Goal: Task Accomplishment & Management: Complete application form

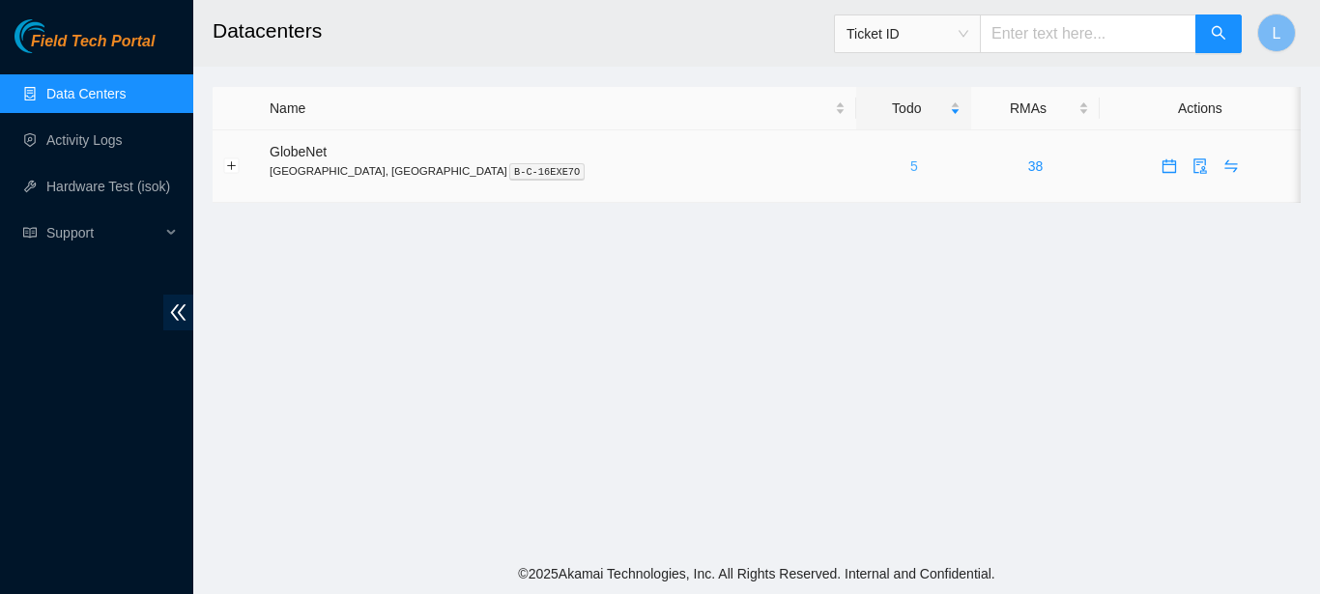
click at [910, 163] on link "5" at bounding box center [914, 165] width 8 height 15
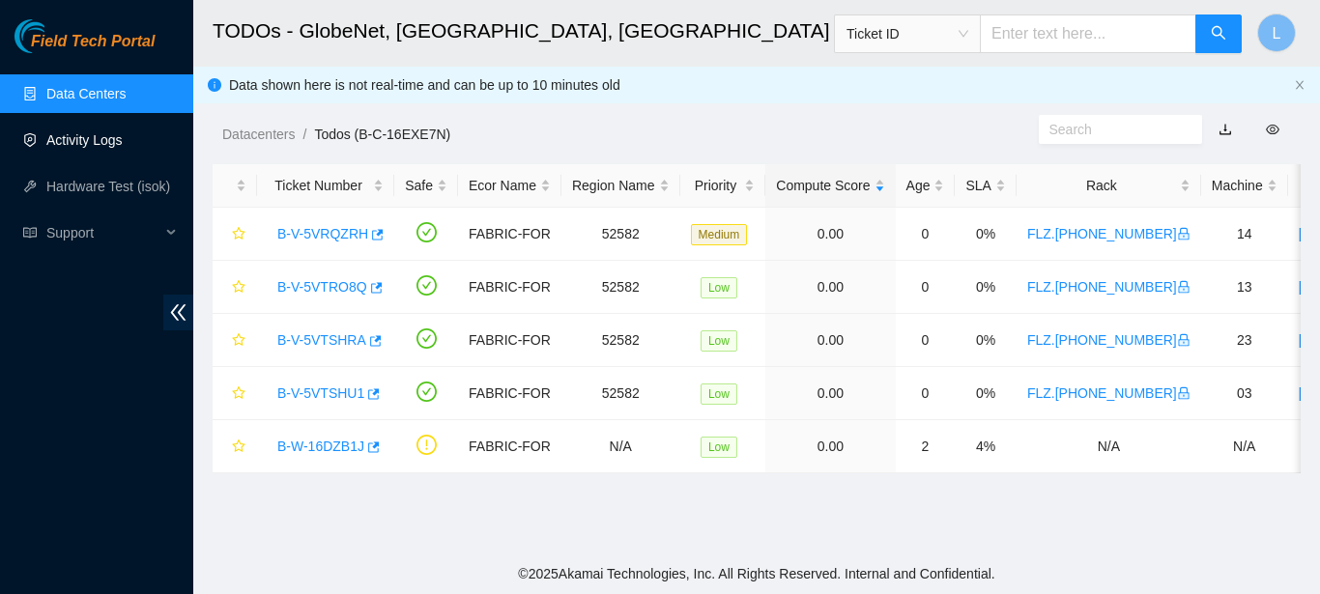
click at [123, 134] on link "Activity Logs" at bounding box center [84, 139] width 76 height 15
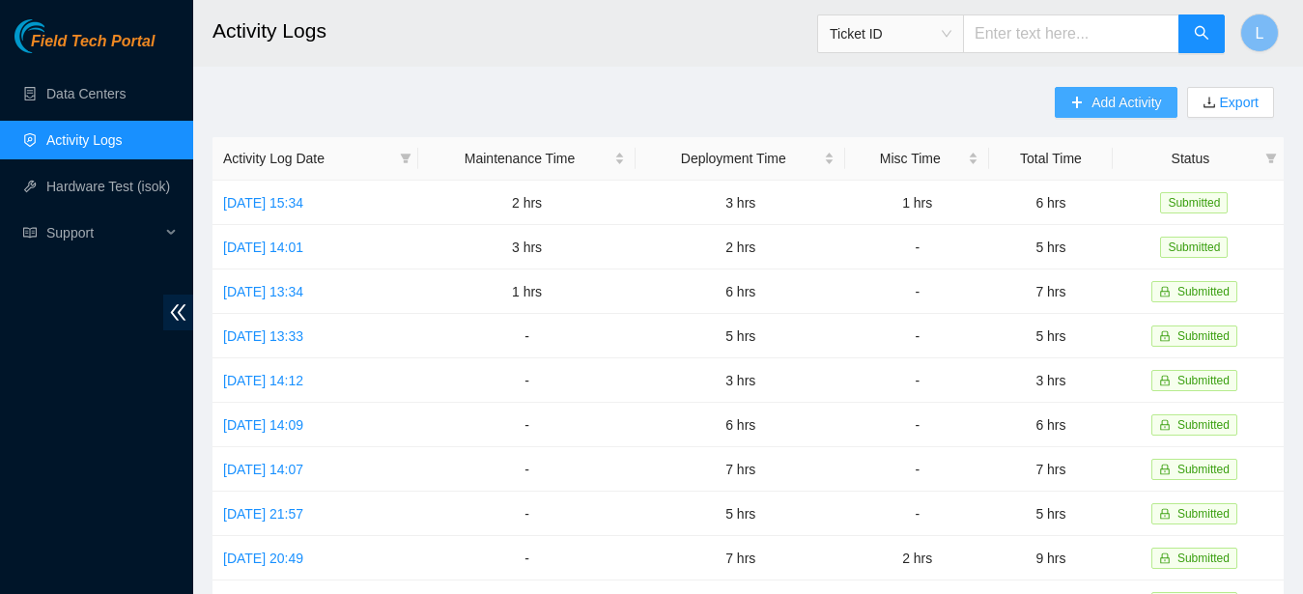
click at [1126, 104] on span "Add Activity" at bounding box center [1127, 102] width 70 height 21
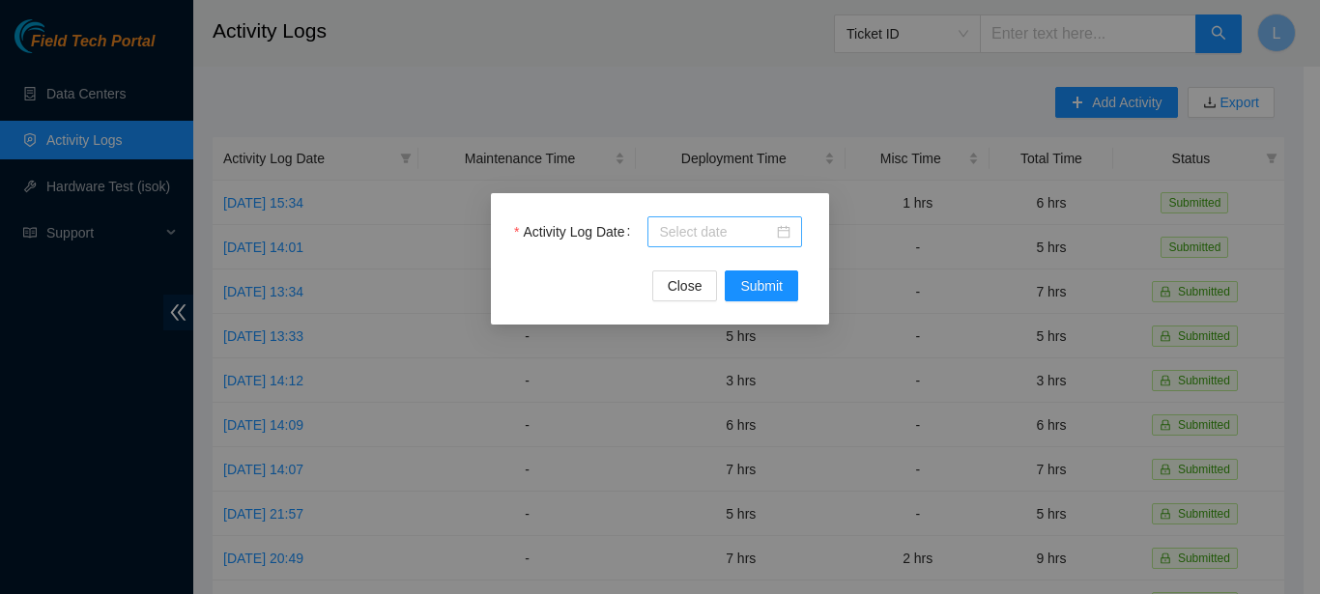
click at [712, 218] on div at bounding box center [724, 231] width 155 height 31
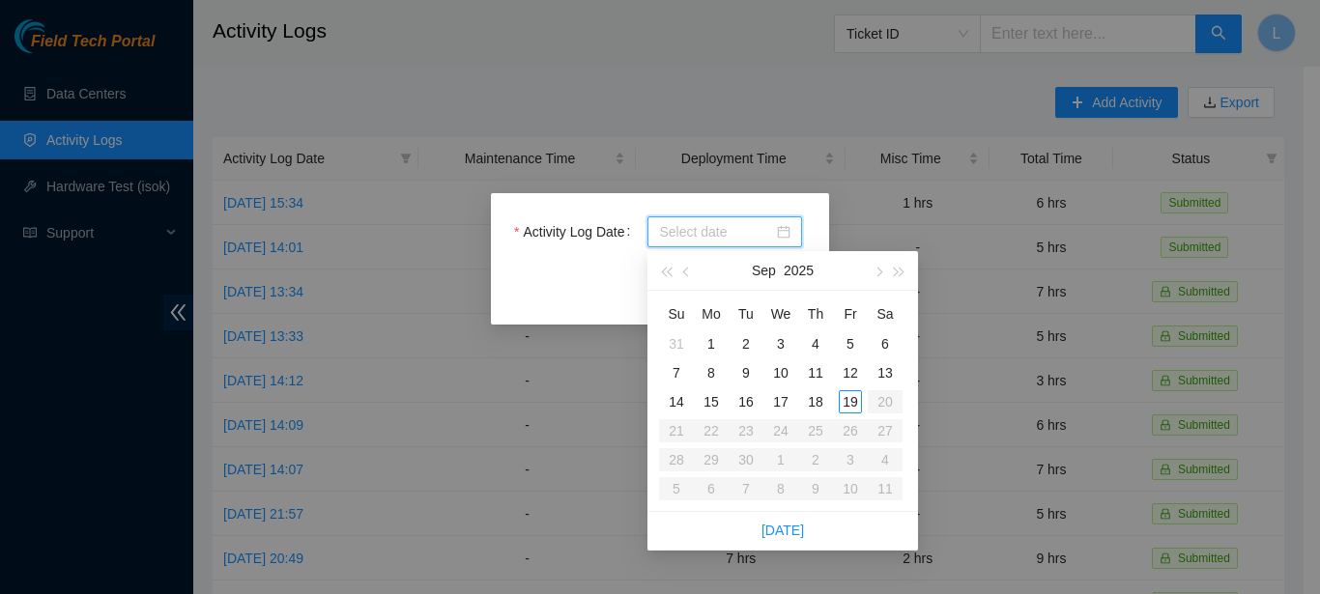
click at [711, 231] on input "Activity Log Date" at bounding box center [716, 231] width 114 height 21
type input "2025-09-17"
click at [785, 397] on div "17" at bounding box center [780, 401] width 23 height 23
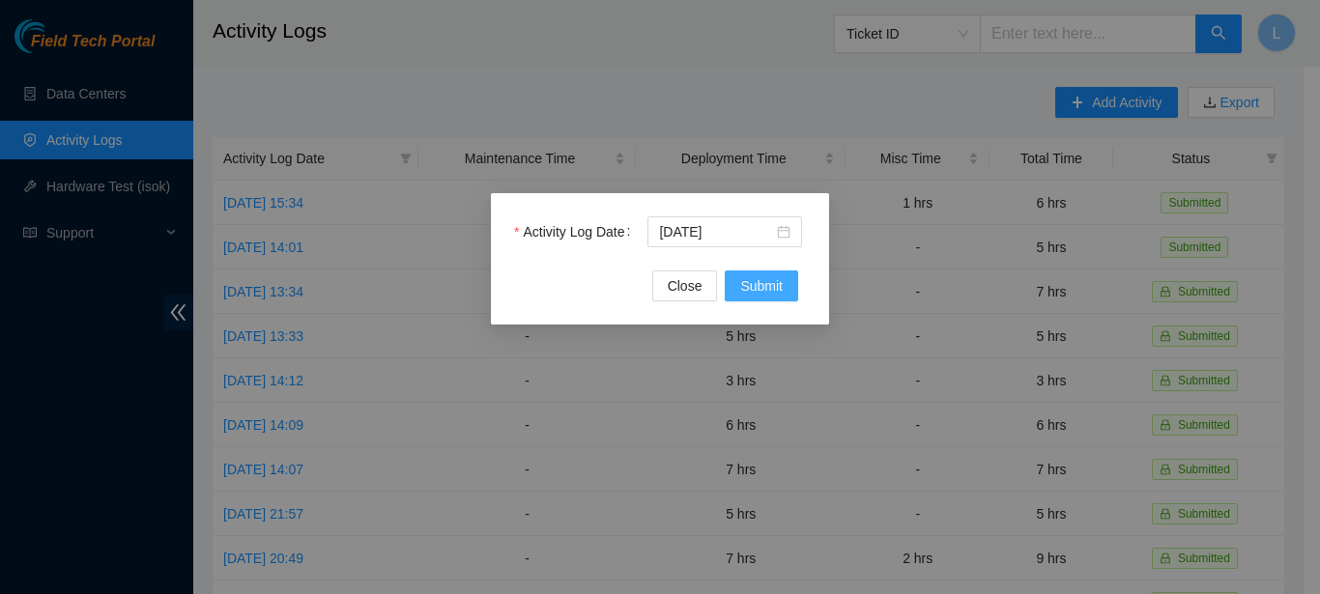
click at [782, 289] on span "Submit" at bounding box center [761, 285] width 43 height 21
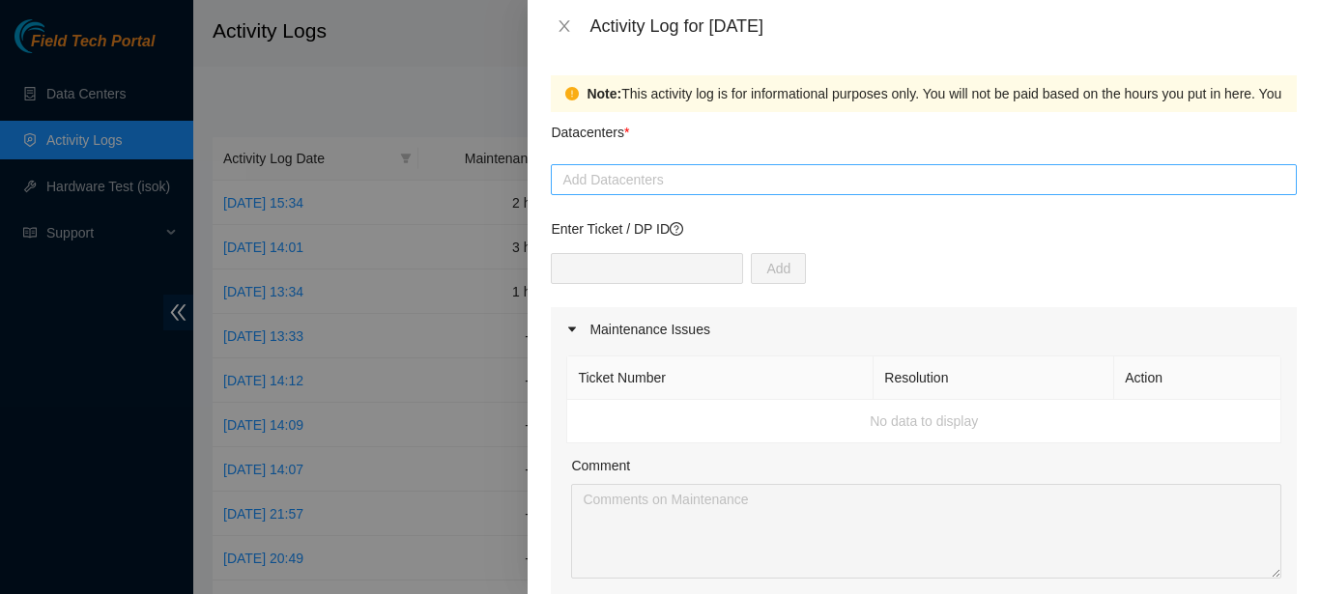
click at [792, 183] on div at bounding box center [924, 179] width 736 height 23
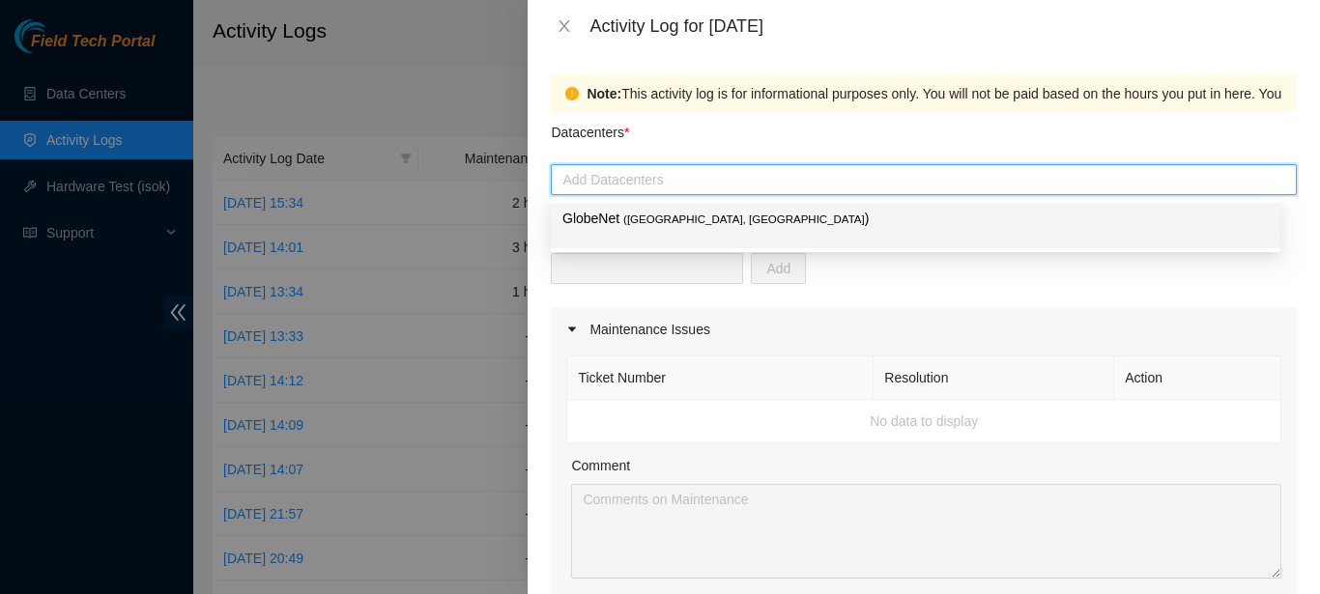
click at [636, 208] on p "GlobeNet ( Fortaleza, Brazil )" at bounding box center [915, 219] width 706 height 22
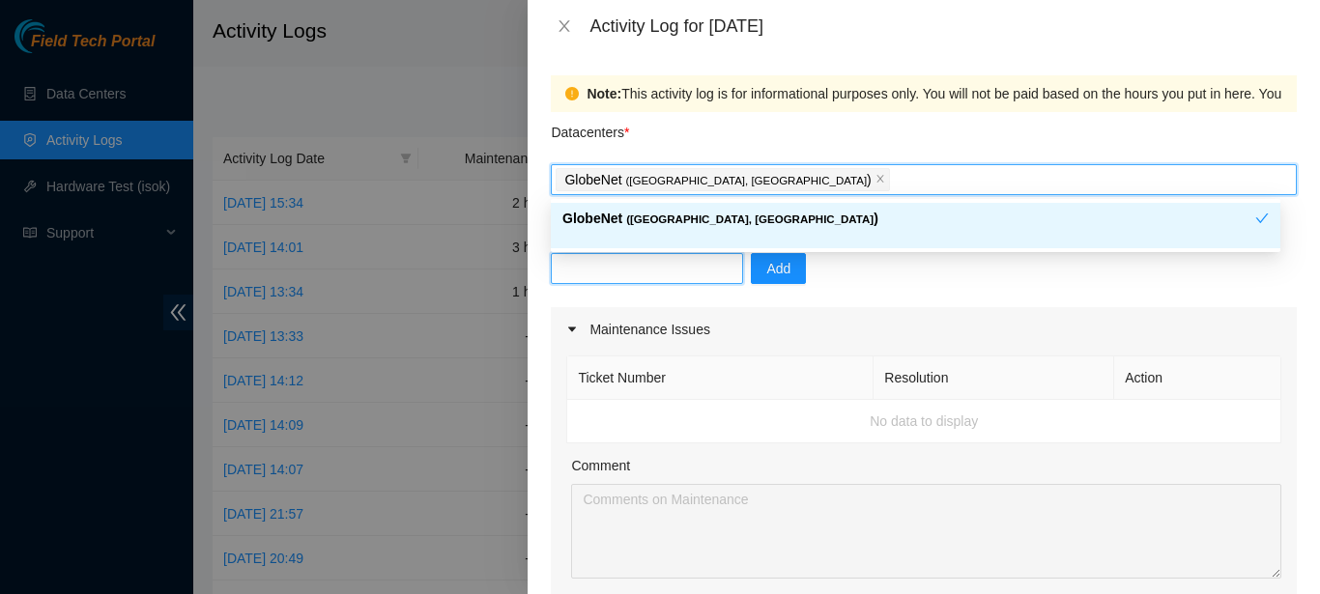
click at [636, 259] on input "text" at bounding box center [647, 268] width 192 height 31
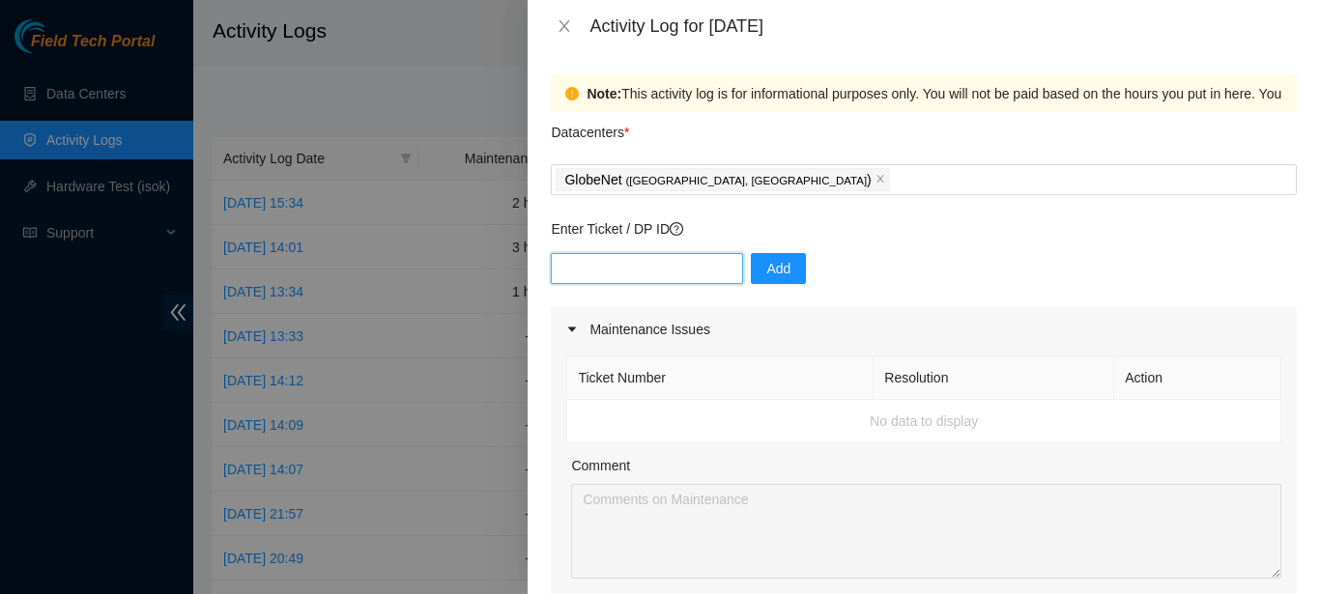
paste input "B-W-16DZB1J"
type input "B-W-16DZB1J"
click at [766, 270] on span "Add" at bounding box center [778, 268] width 24 height 21
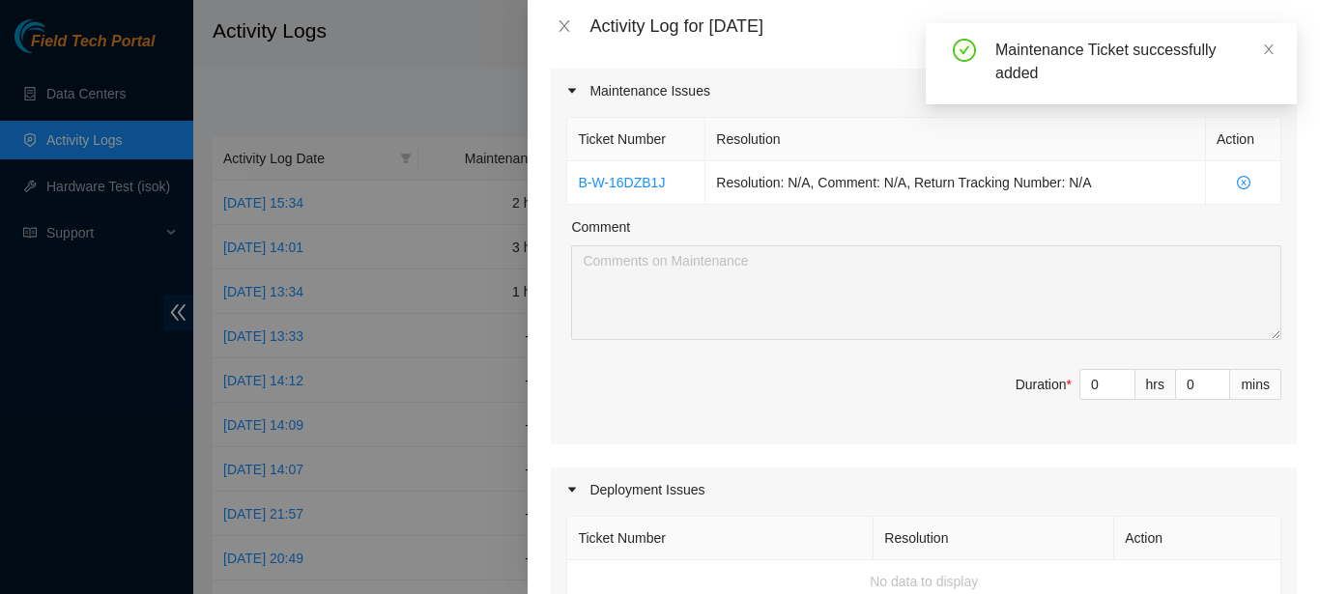
scroll to position [246, 0]
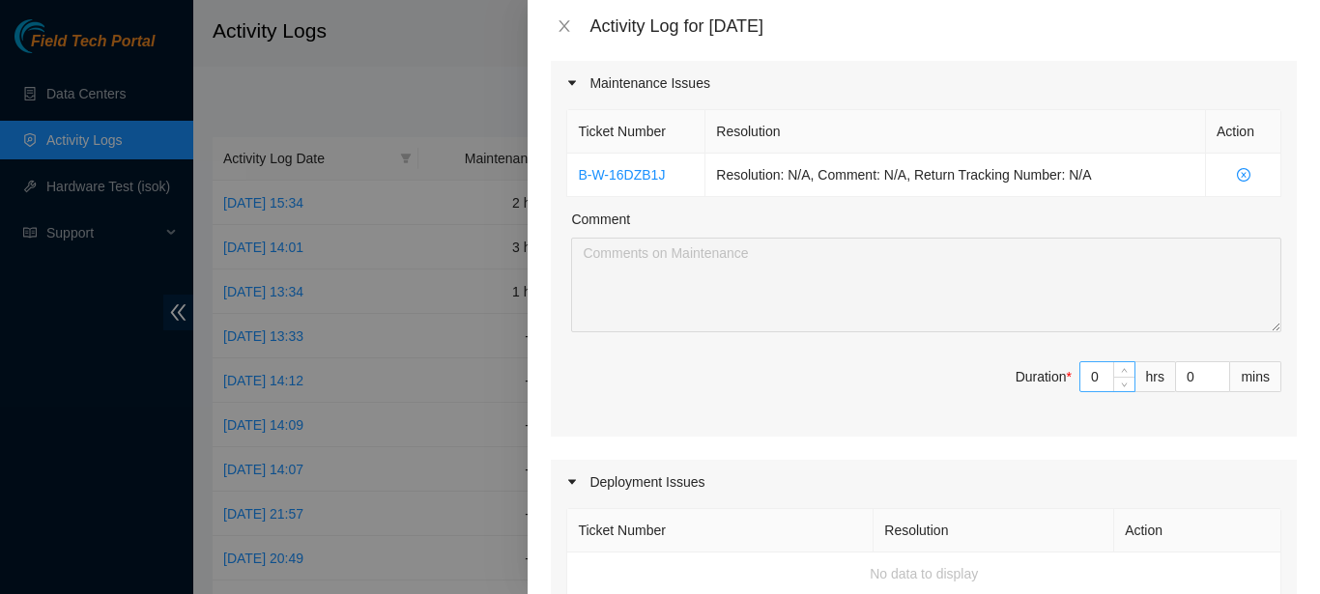
click at [1095, 364] on input "0" at bounding box center [1107, 376] width 54 height 29
type input "5"
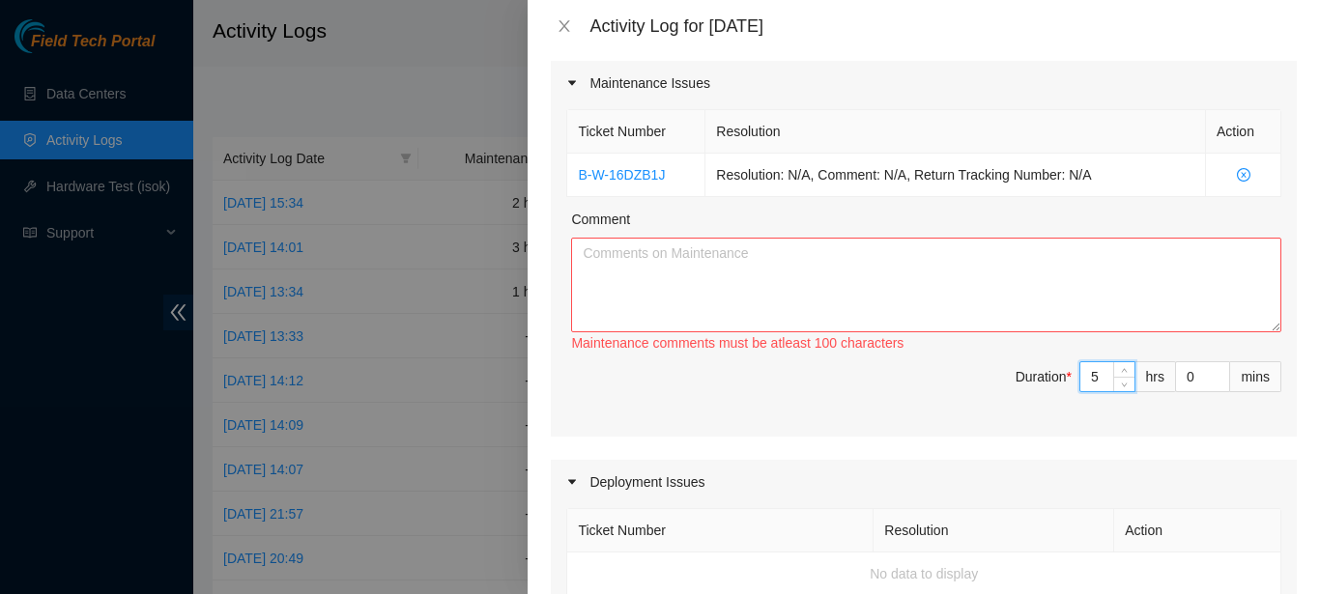
type input "5"
paste textarea "ASSISTANCE IN LISTING AND CHECKING FOR INVENTORY OF EQUIPMENT AND CABLES THAT A…"
type textarea "ASSISTANCE IN LISTING AND CHECKING FOR INVENTORY OF EQUIPMENT AND CABLES THAT A…"
paste textarea "ASSISTANCE IN LISTING AND CHECKING FOR INVENTORY OF EQUIPMENT AND CABLES THAT A…"
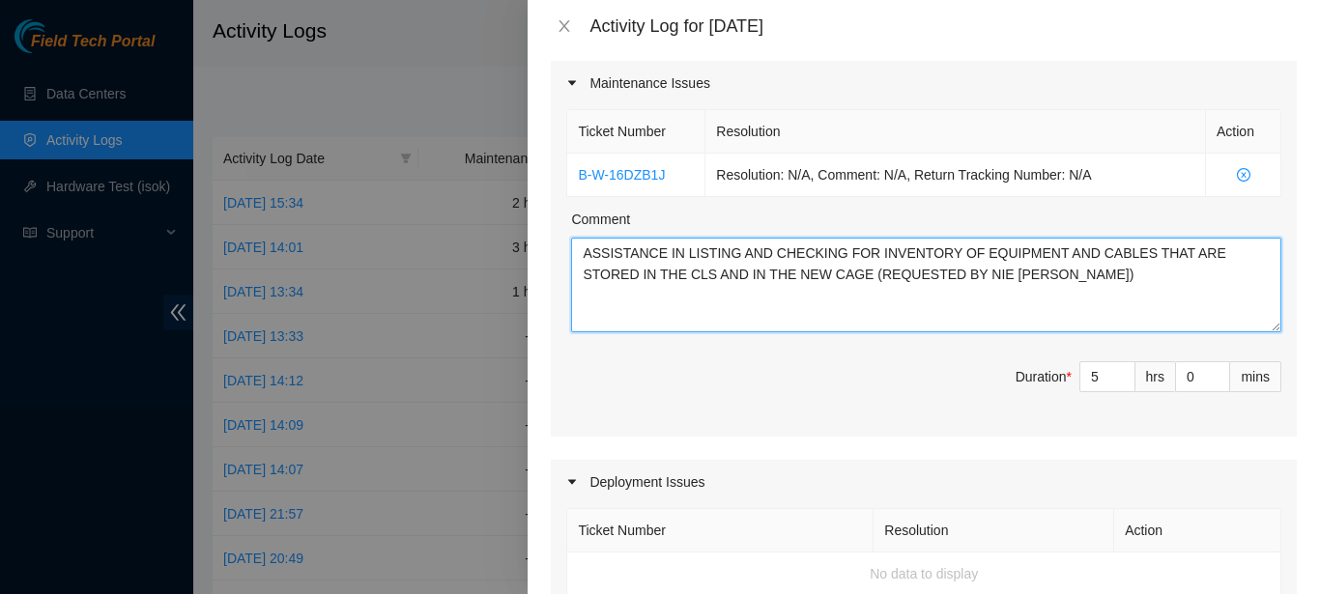
type textarea "ASSISTANCE IN LISTING AND CHECKING FOR INVENTORY OF EQUIPMENT AND CABLES THAT A…"
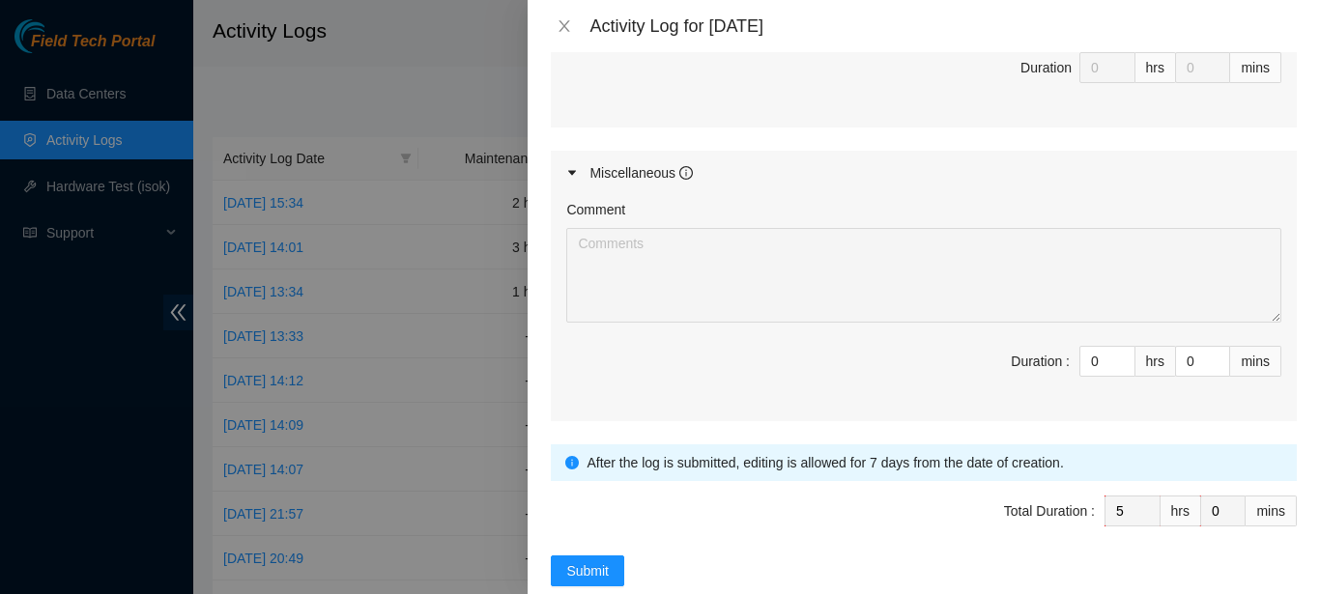
scroll to position [967, 0]
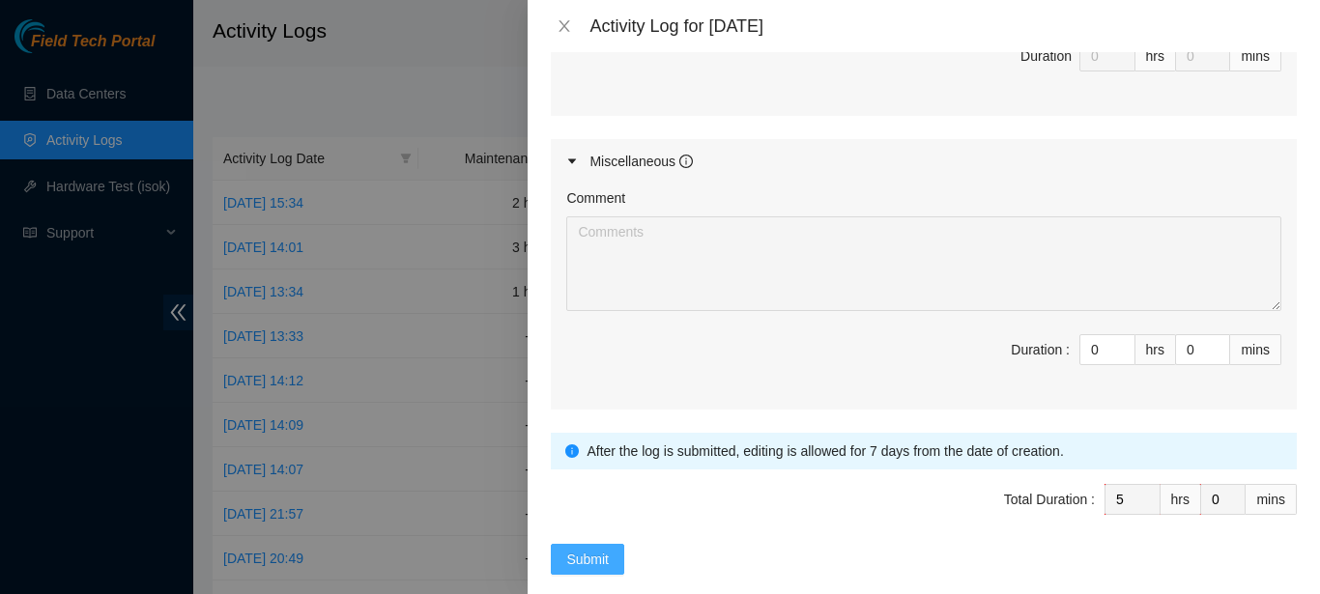
click at [611, 565] on button "Submit" at bounding box center [587, 559] width 73 height 31
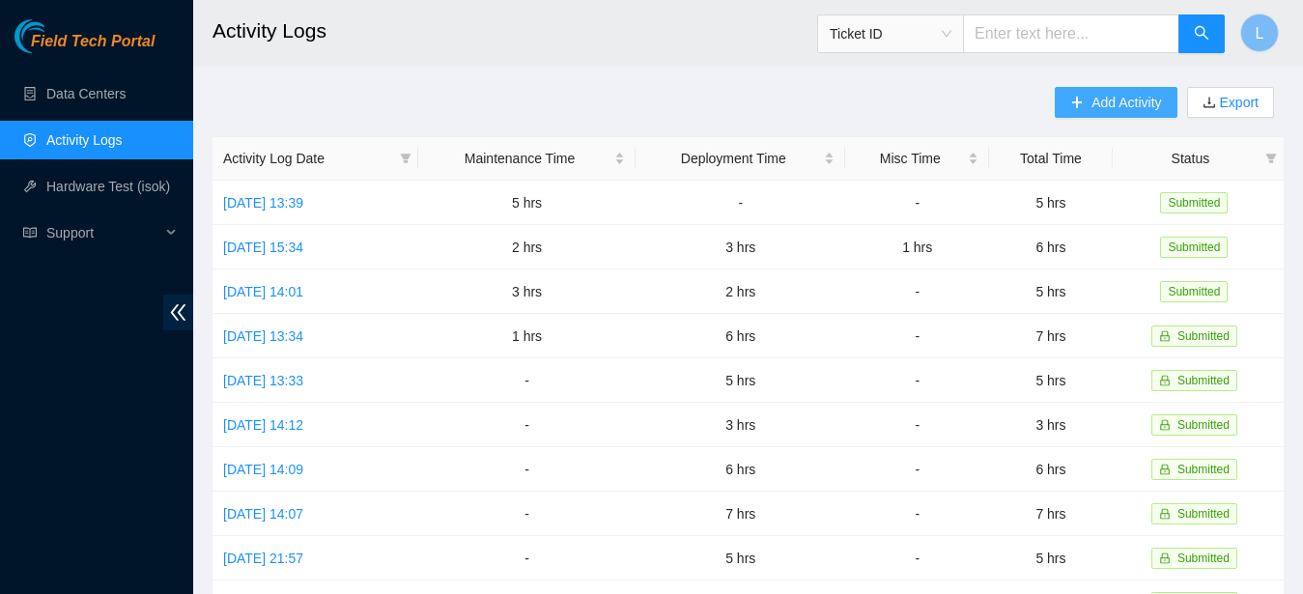
click at [1116, 98] on span "Add Activity" at bounding box center [1127, 102] width 70 height 21
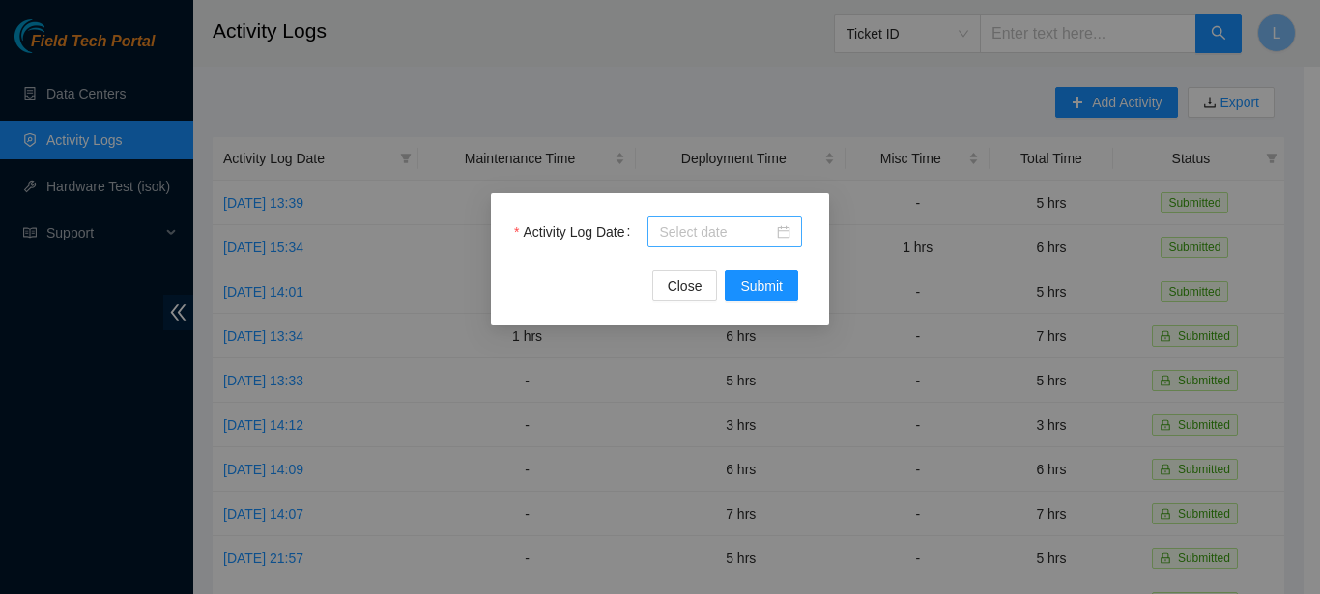
click at [715, 231] on input "Activity Log Date" at bounding box center [716, 231] width 114 height 21
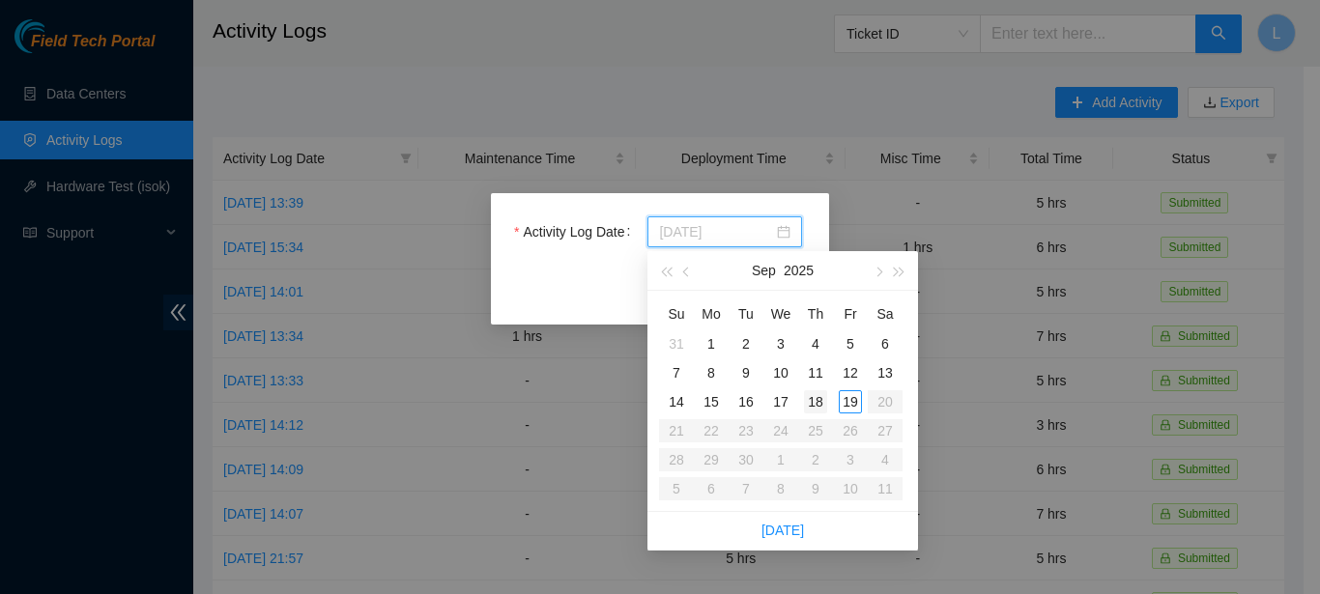
type input "2025-09-18"
click at [813, 394] on div "18" at bounding box center [815, 401] width 23 height 23
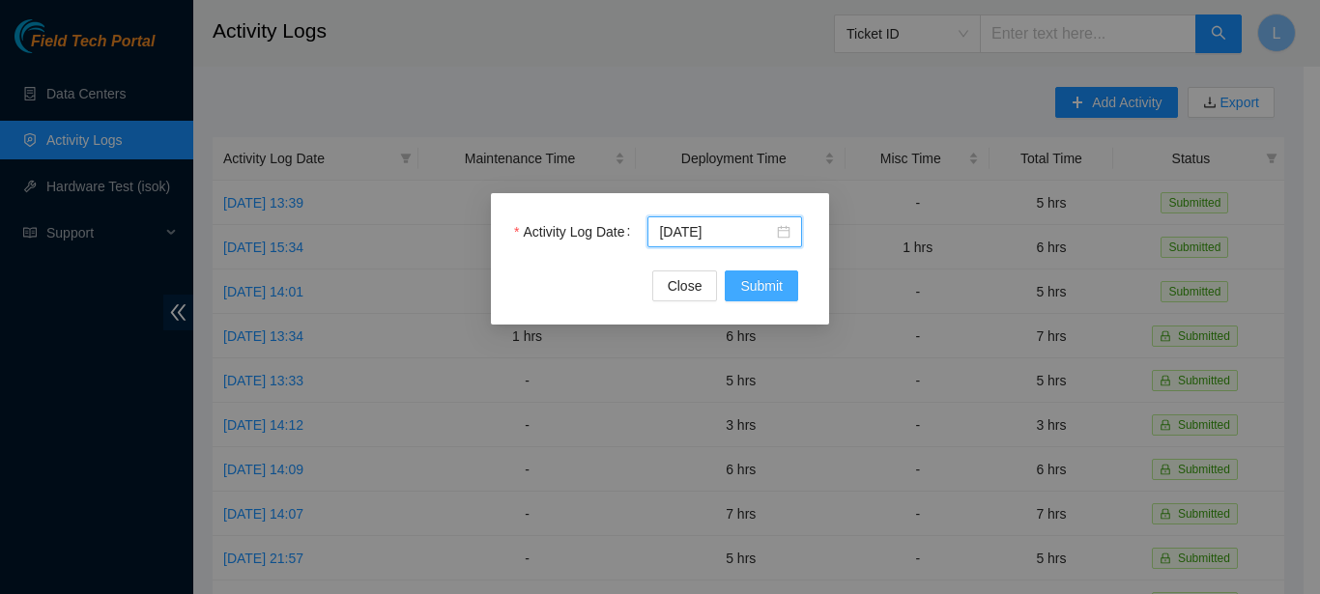
click at [771, 276] on span "Submit" at bounding box center [761, 285] width 43 height 21
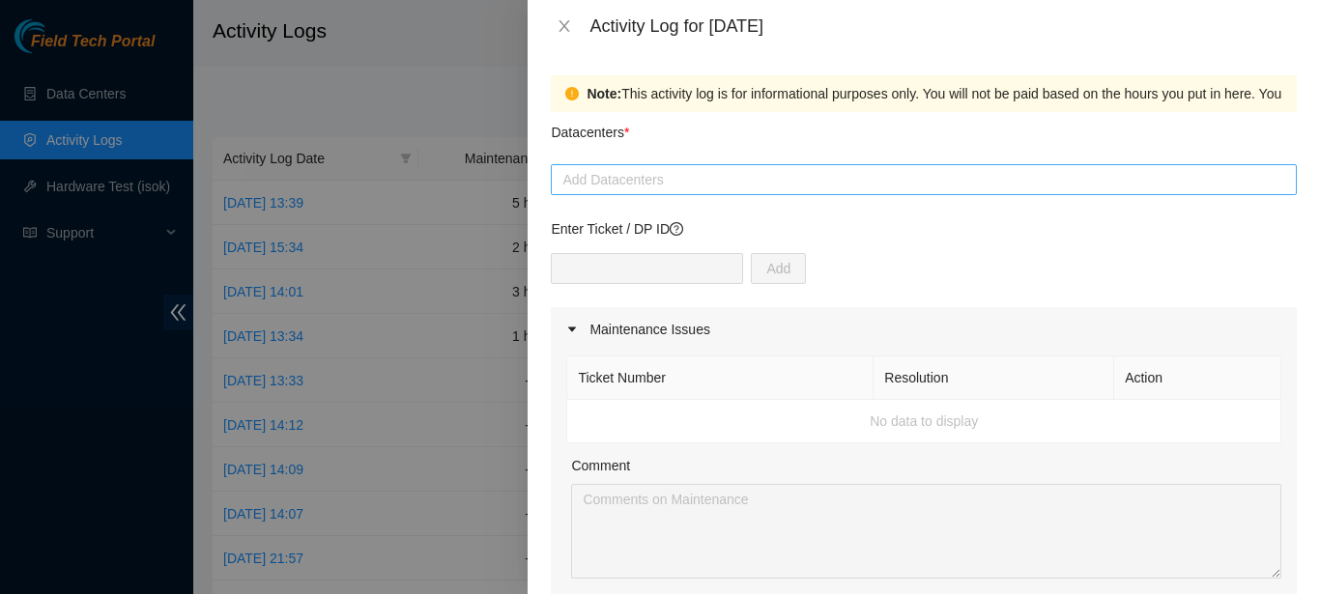
click at [775, 188] on div at bounding box center [924, 179] width 736 height 23
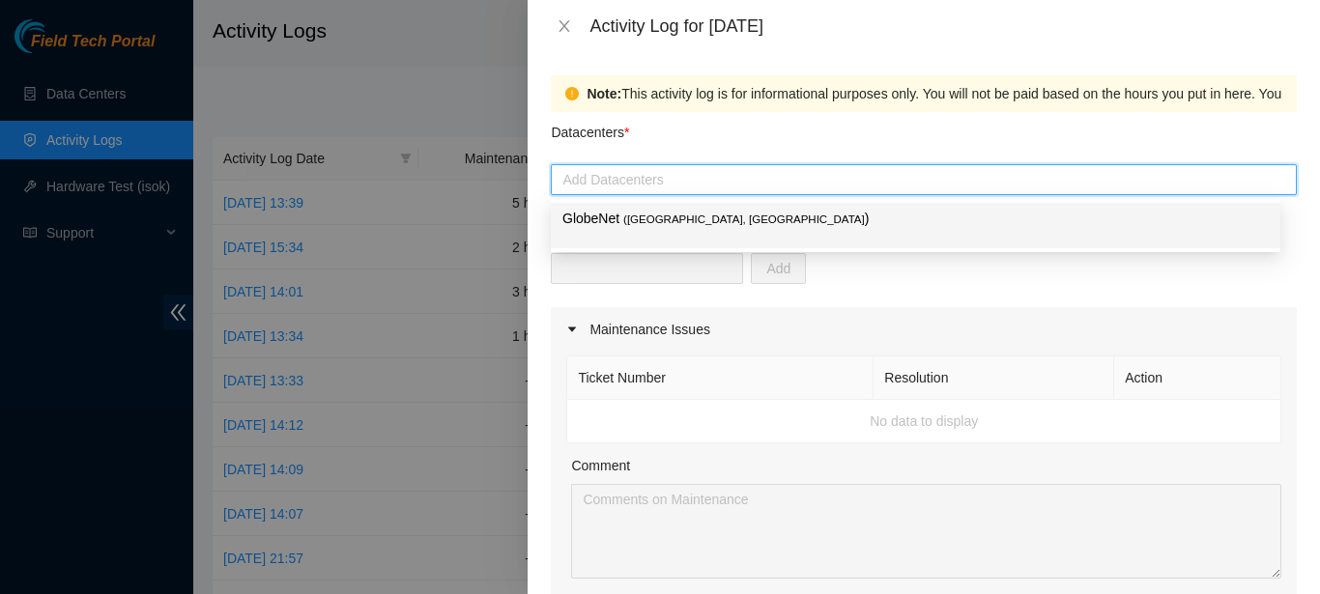
click at [767, 185] on div at bounding box center [924, 179] width 736 height 23
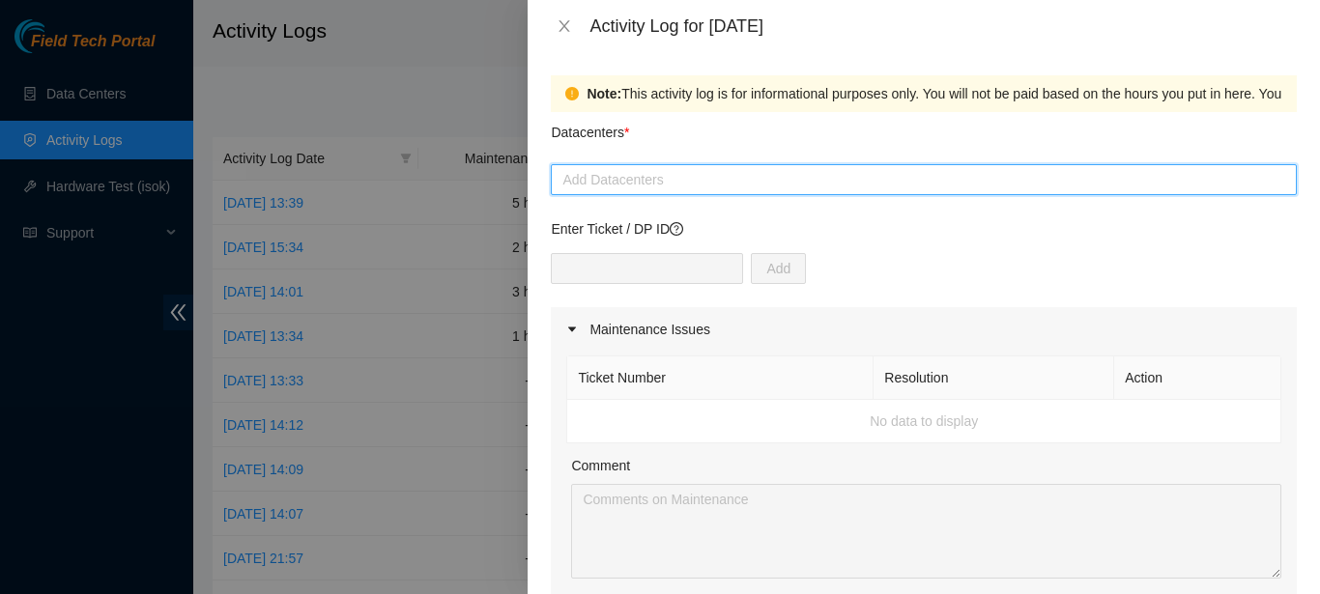
click at [764, 182] on div at bounding box center [924, 179] width 736 height 23
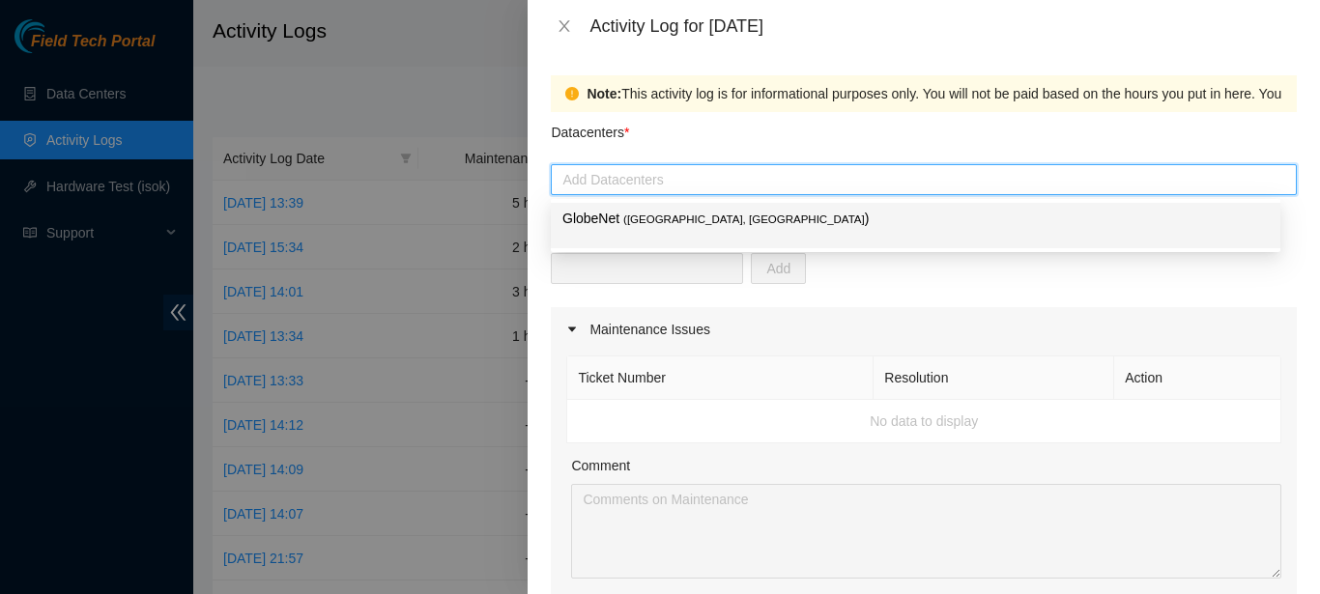
click at [729, 218] on p "GlobeNet ( Fortaleza, Brazil )" at bounding box center [915, 219] width 706 height 22
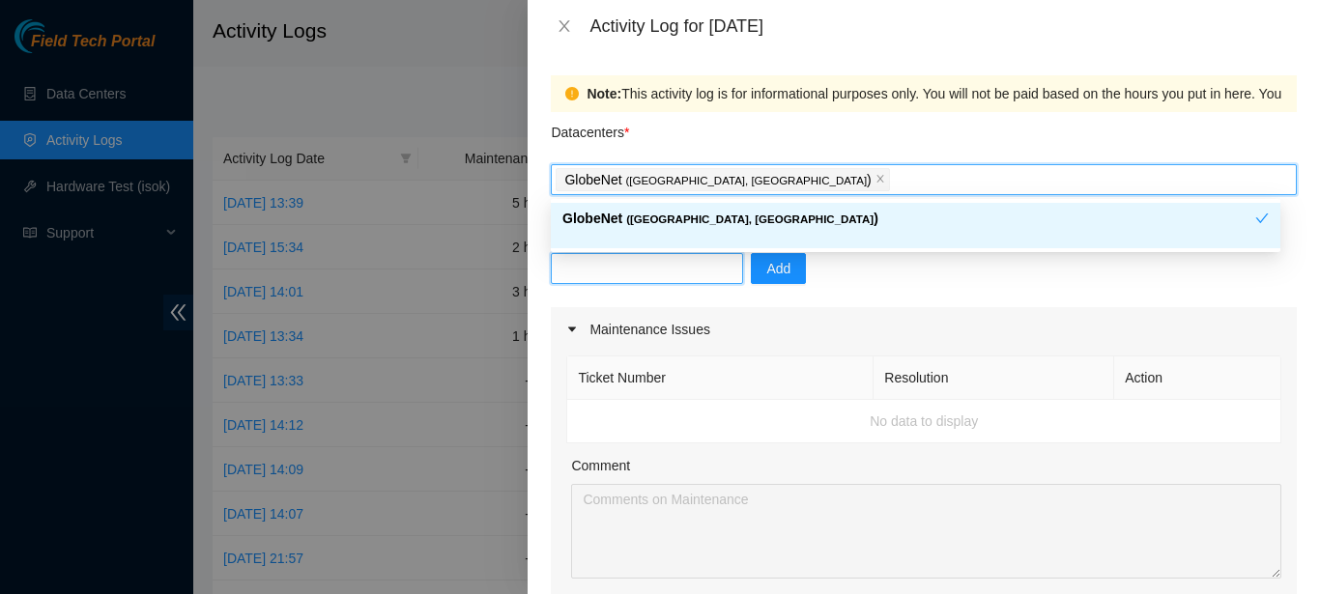
click at [661, 265] on input "text" at bounding box center [647, 268] width 192 height 31
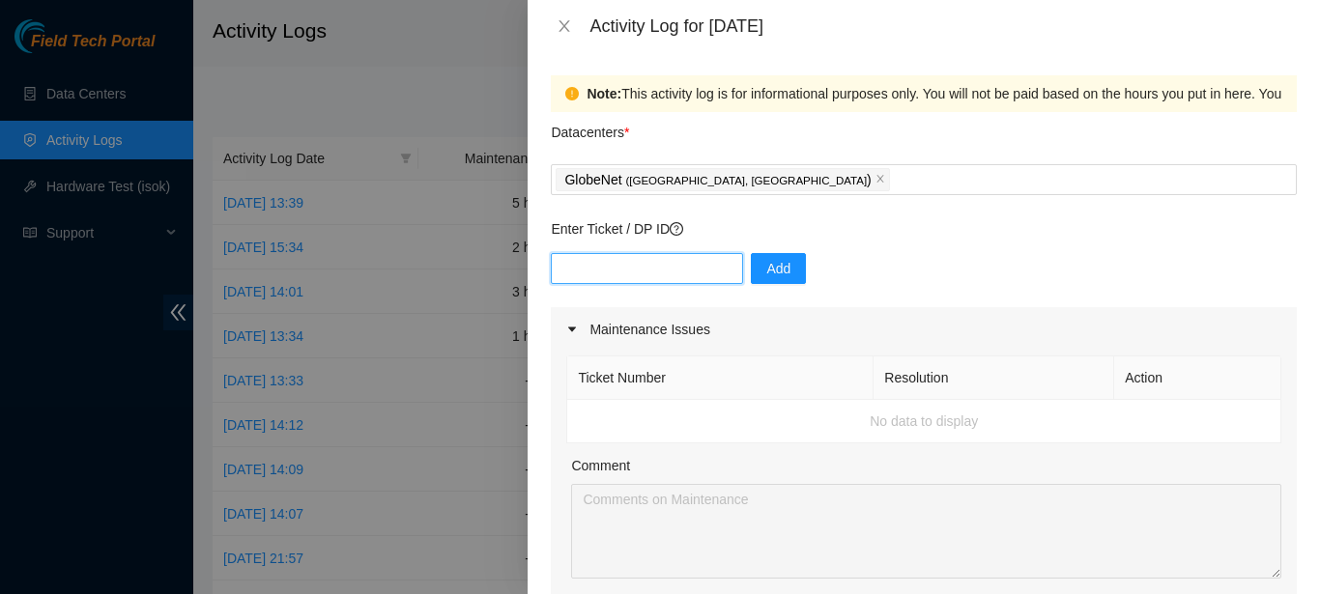
paste input "B-W-16DZB1J"
type input "B-W-16DZB1J"
click at [766, 271] on span "Add" at bounding box center [778, 268] width 24 height 21
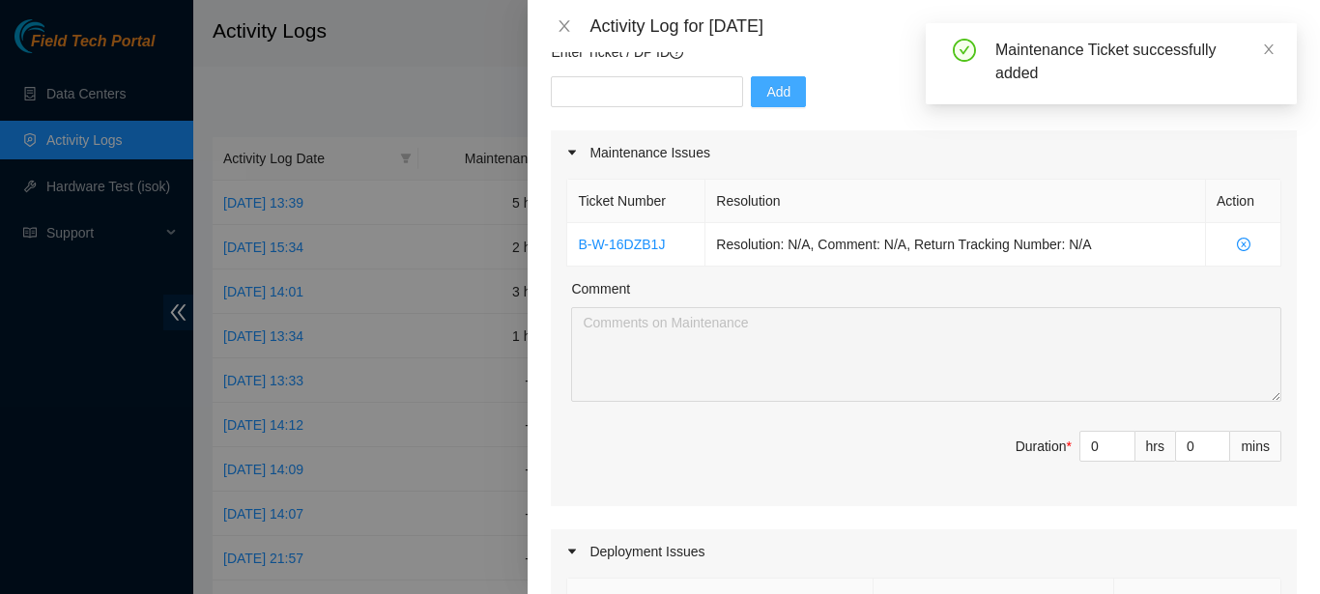
scroll to position [242, 0]
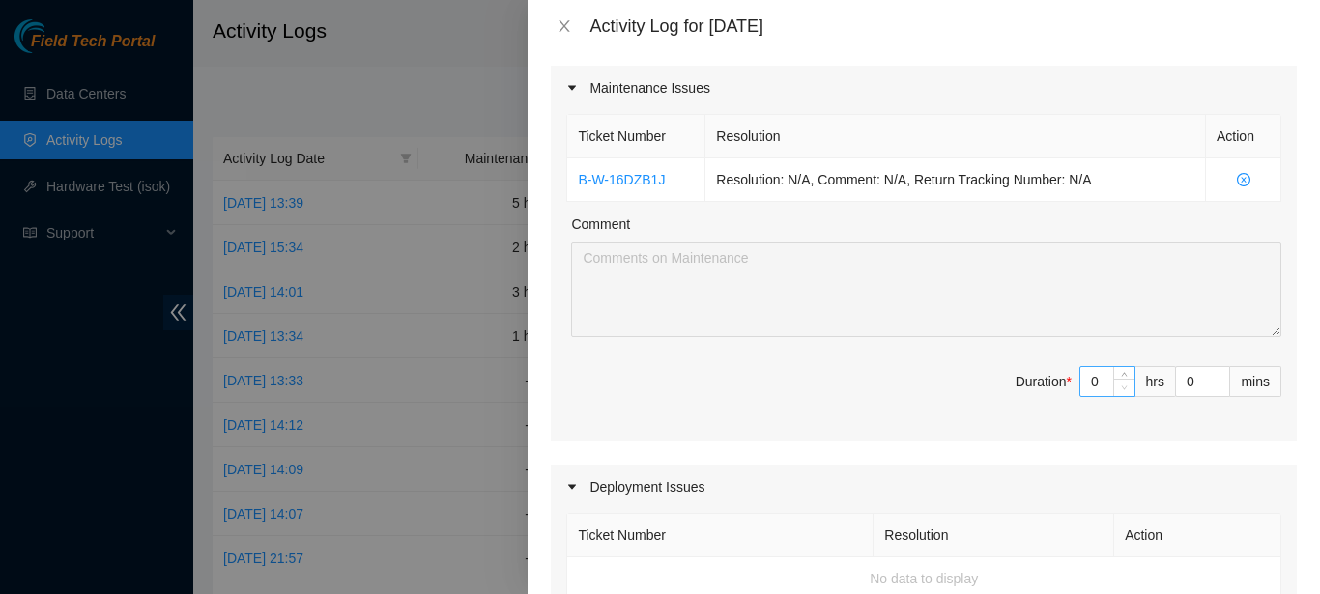
click at [1113, 391] on span "Decrease Value" at bounding box center [1123, 387] width 21 height 17
click at [1086, 385] on input "0" at bounding box center [1107, 381] width 54 height 29
type input "7"
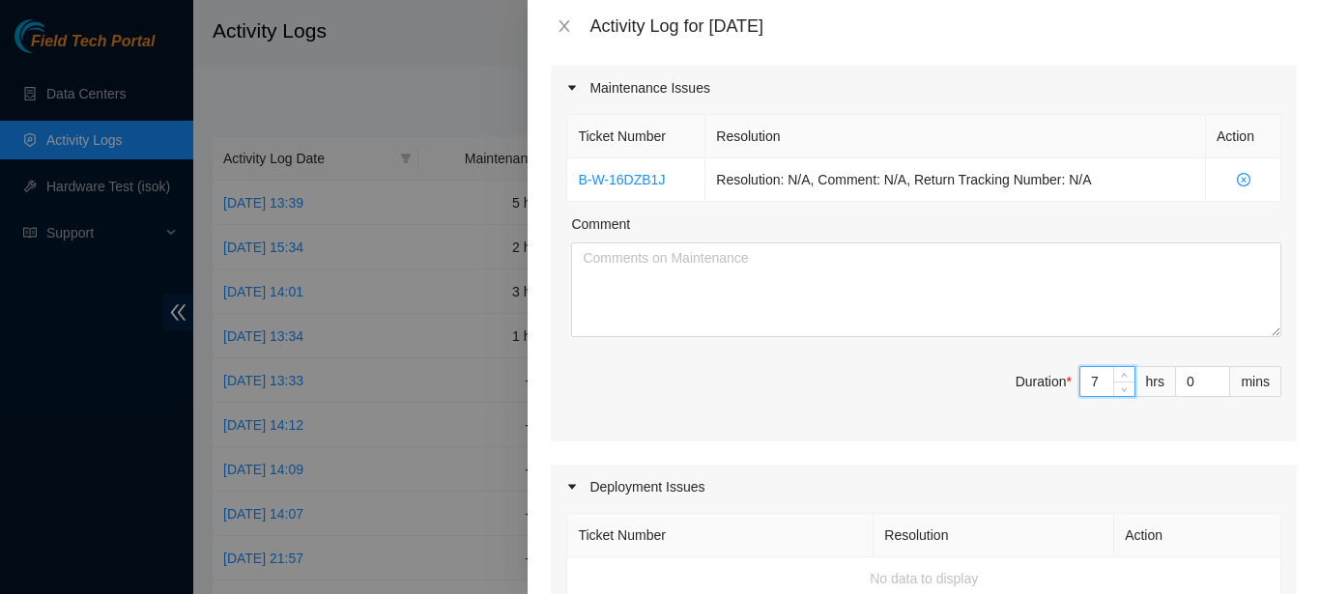
type input "7"
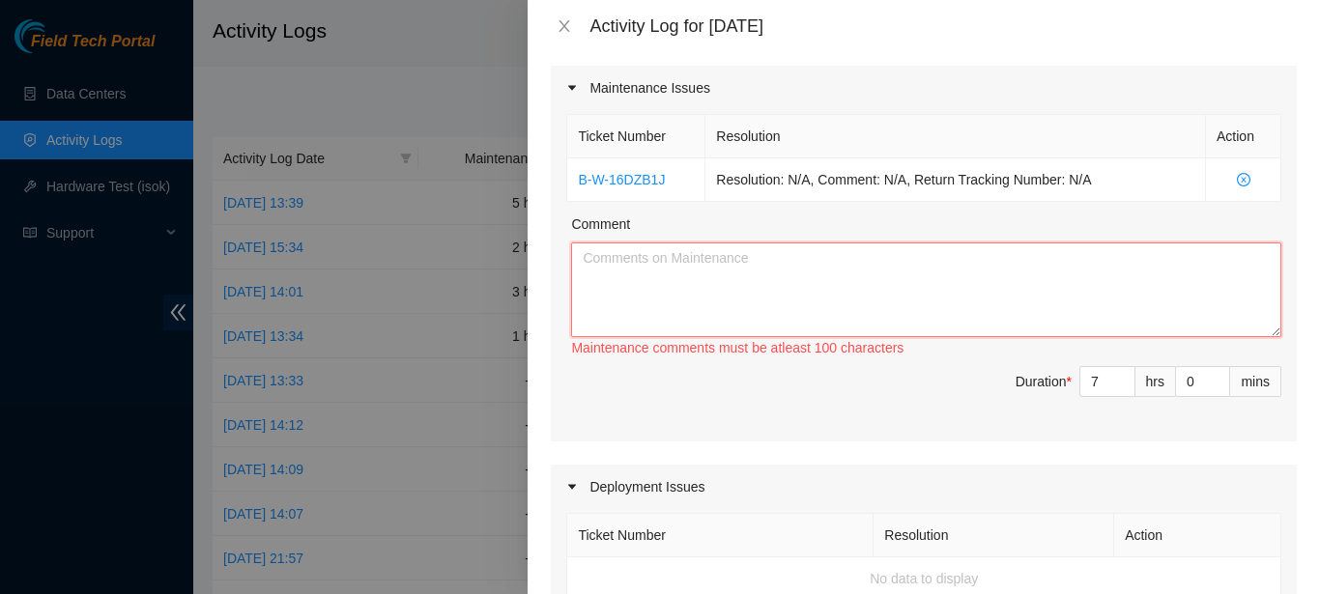
paste textarea "ASSISTANCE IN LISTING AND CHECKING FOR INVENTORY OF EQUIPMENT AND CABLES THAT A…"
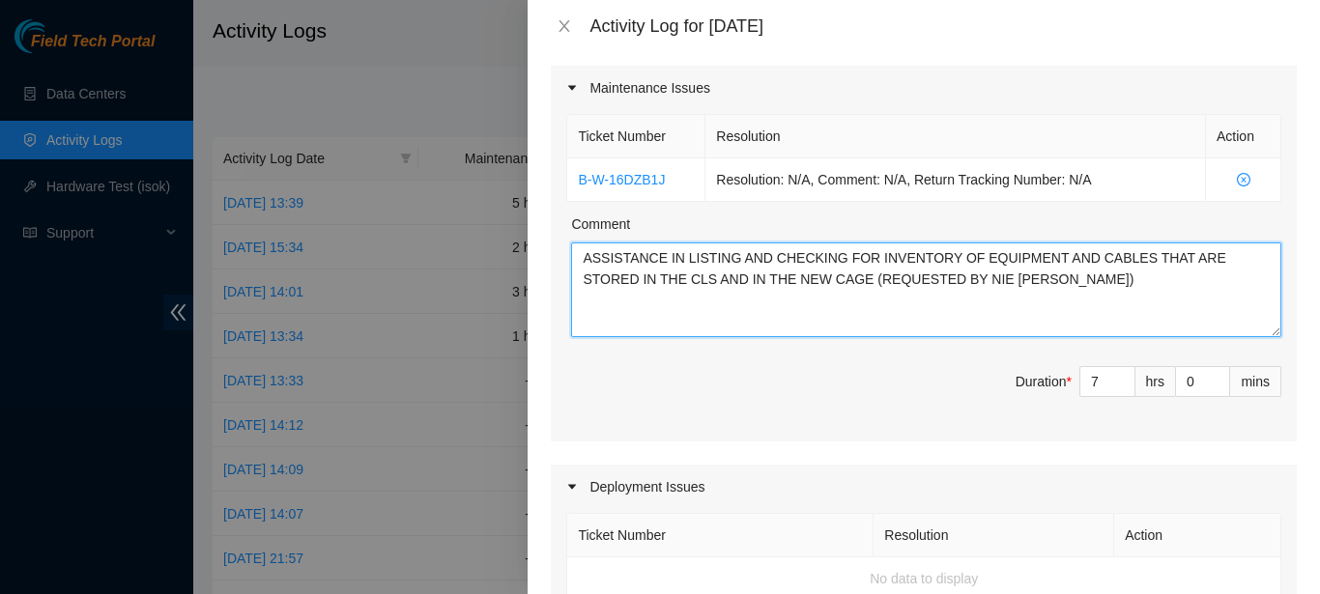
type textarea "ASSISTANCE IN LISTING AND CHECKING FOR INVENTORY OF EQUIPMENT AND CABLES THAT A…"
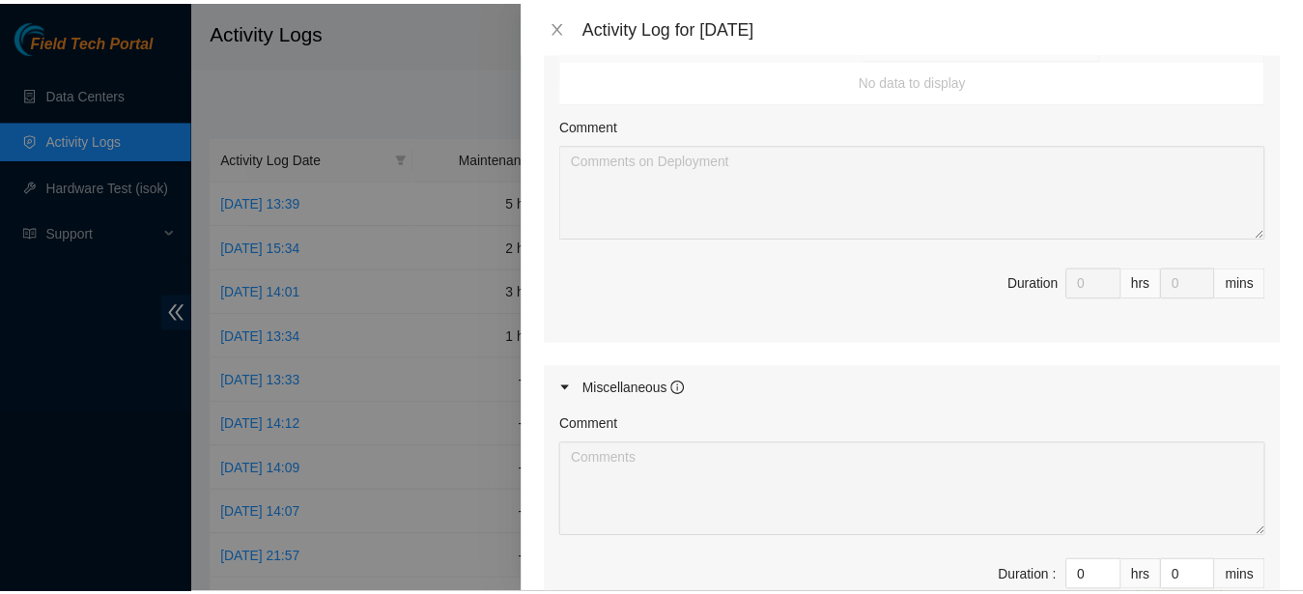
scroll to position [992, 0]
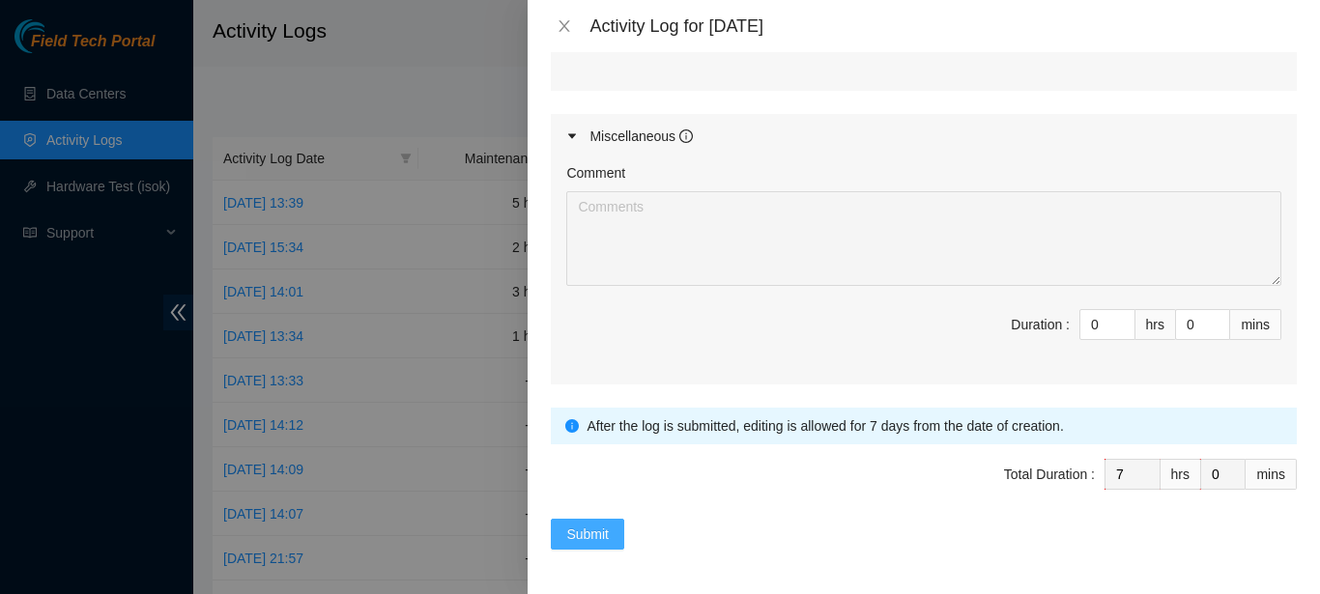
click at [599, 519] on button "Submit" at bounding box center [587, 534] width 73 height 31
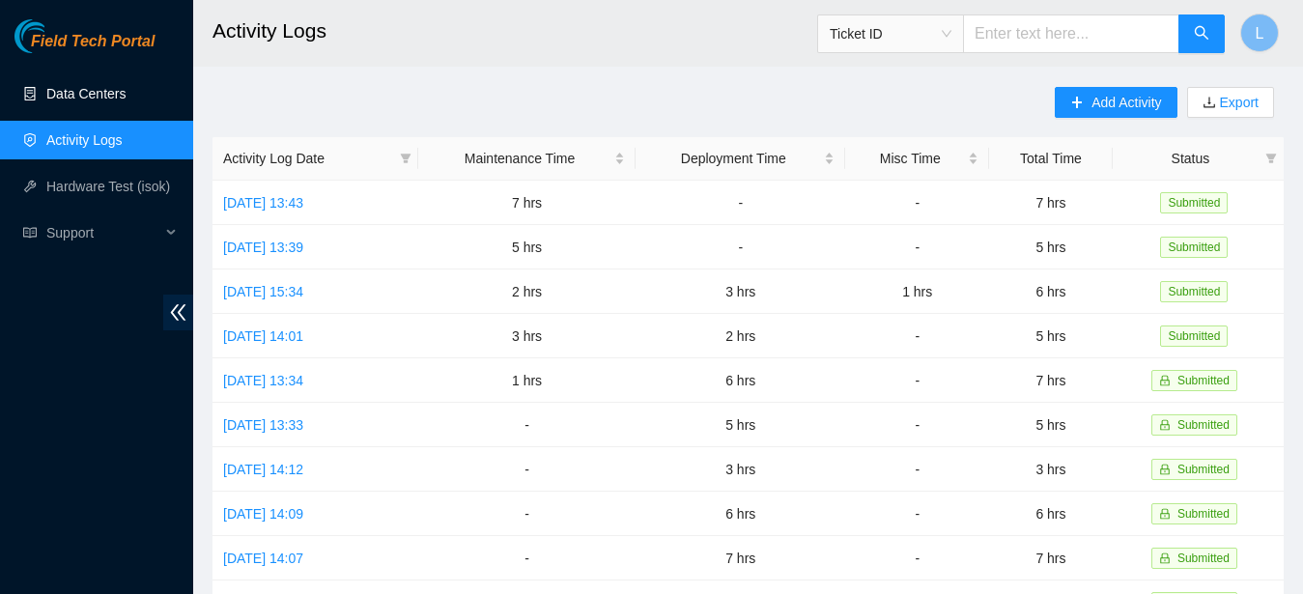
click at [126, 98] on link "Data Centers" at bounding box center [85, 93] width 79 height 15
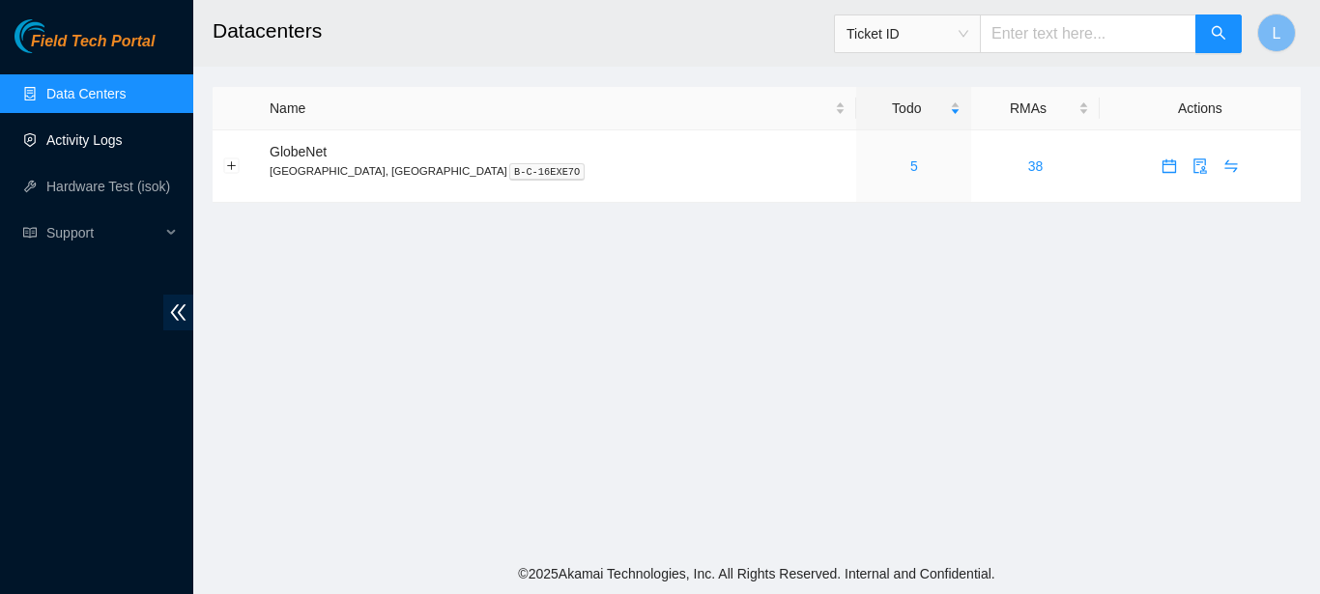
click at [123, 137] on link "Activity Logs" at bounding box center [84, 139] width 76 height 15
